Goal: Check status: Check status

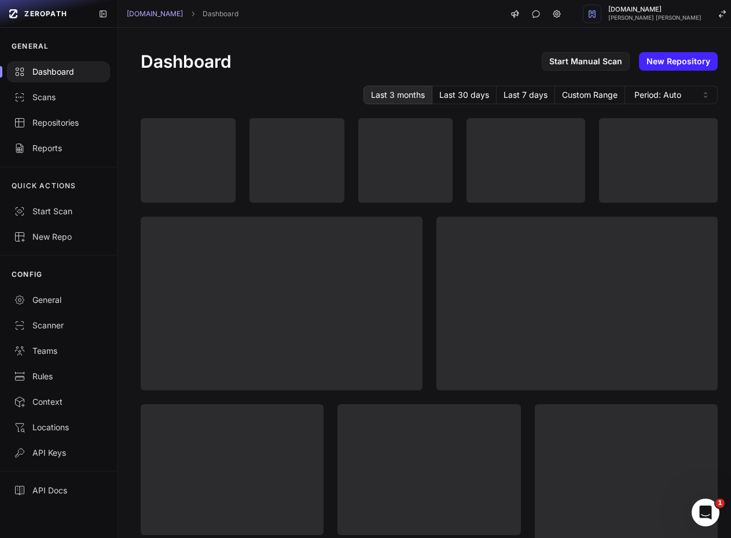
click at [219, 82] on div "Dashboard Start Manual Scan New Repository Last 3 months Last 30 days Last 7 da…" at bounding box center [430, 445] width 624 height 834
